Goal: Browse casually: Explore the website without a specific task or goal

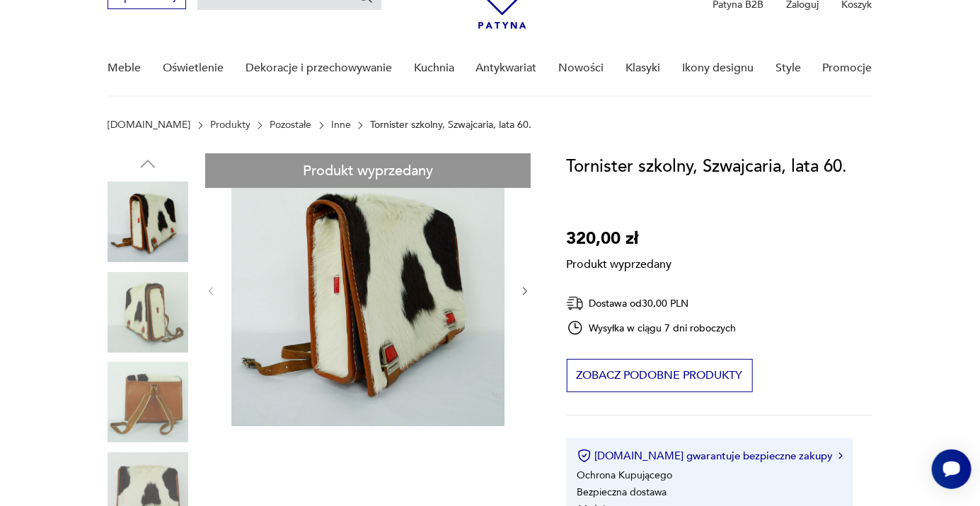
scroll to position [94, 0]
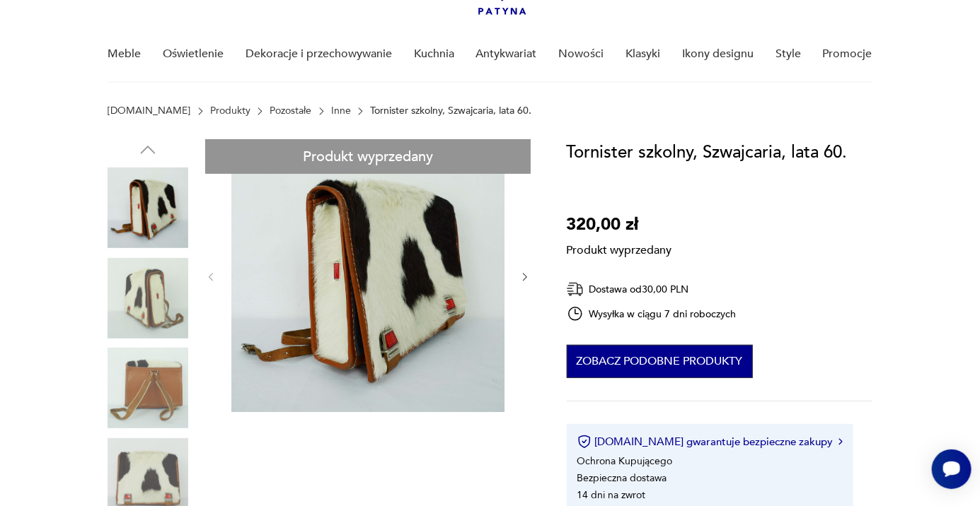
click at [673, 366] on button "Zobacz podobne produkty" at bounding box center [660, 361] width 186 height 33
